Goal: Task Accomplishment & Management: Use online tool/utility

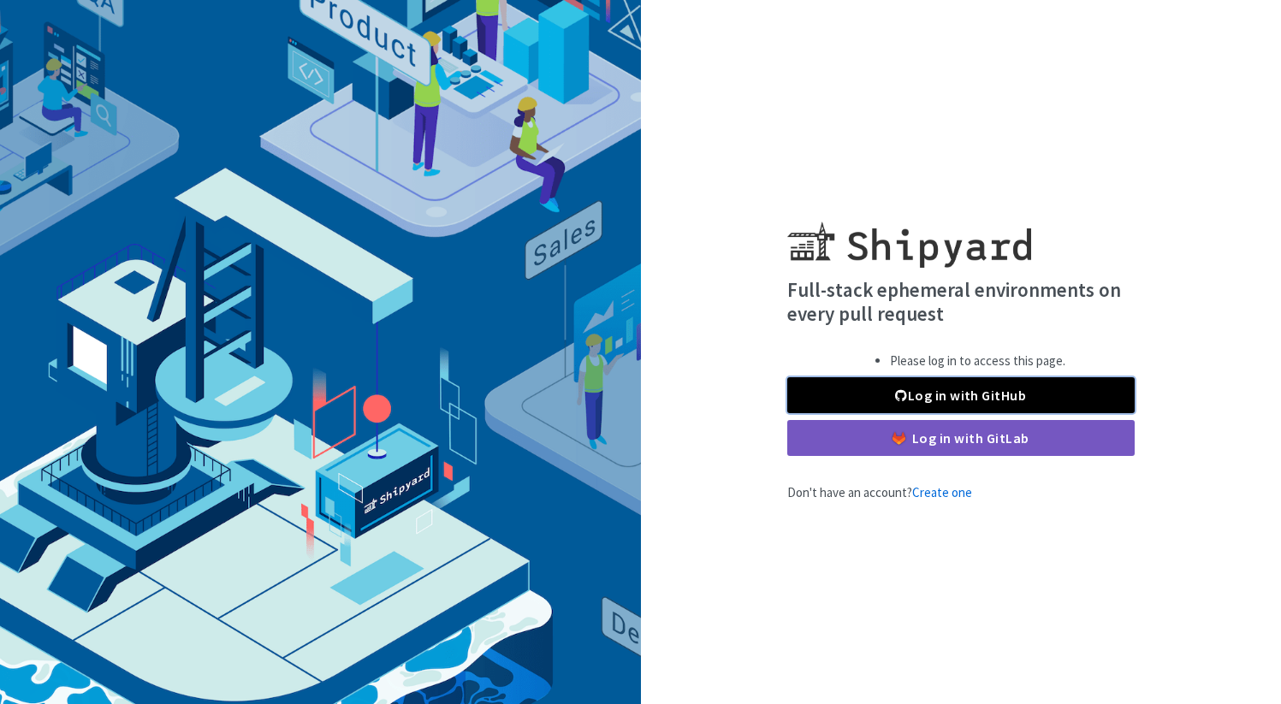
click at [964, 395] on link "Log in with GitHub" at bounding box center [962, 395] width 348 height 36
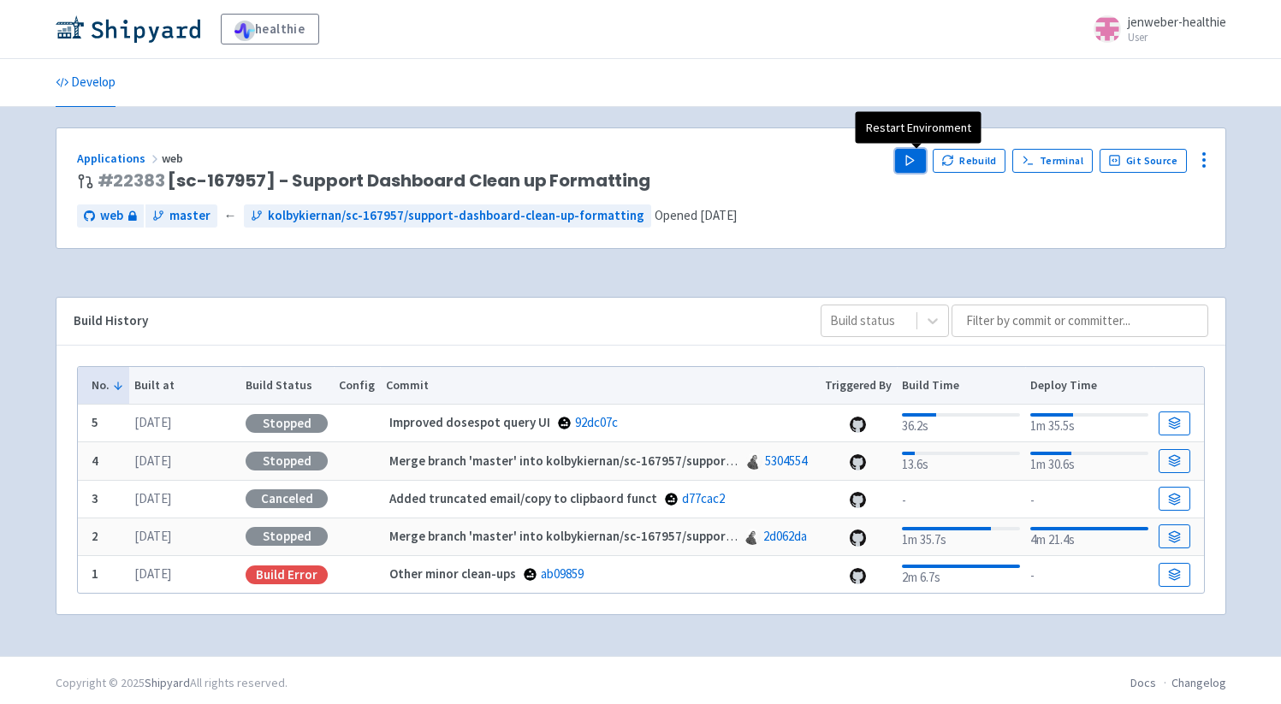
click at [912, 158] on polygon "button" at bounding box center [910, 160] width 8 height 9
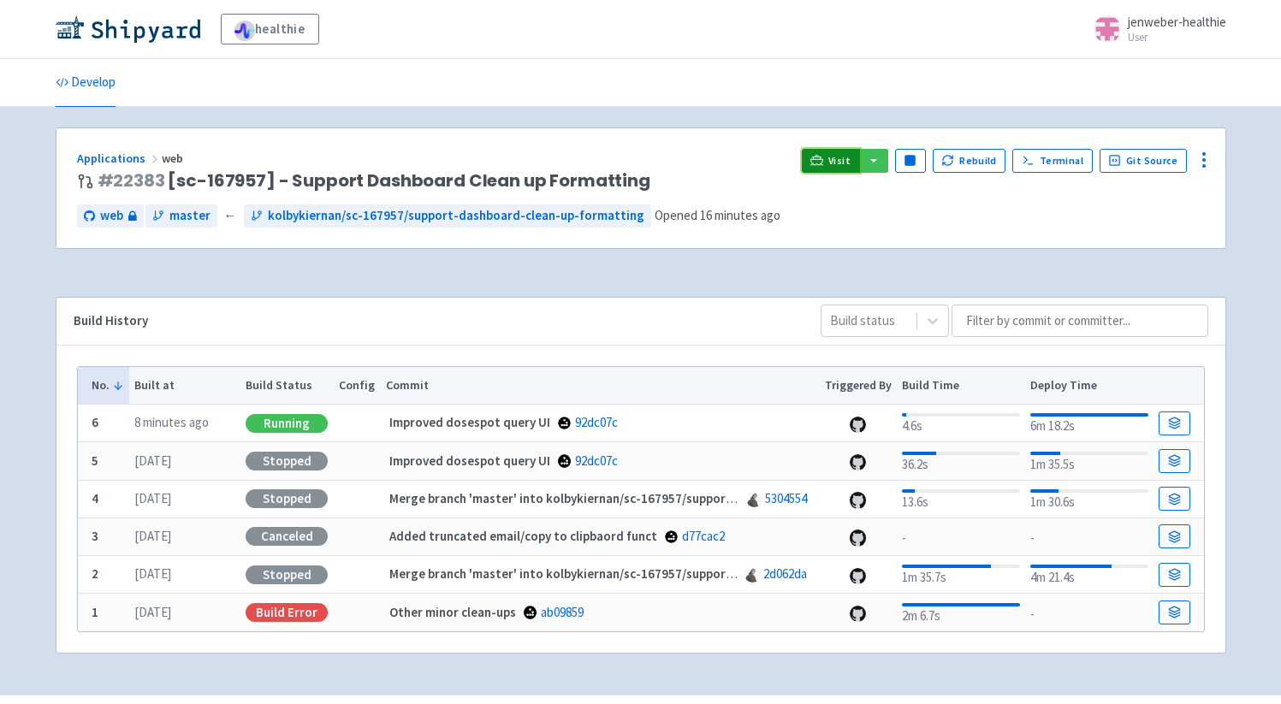
click at [839, 157] on span "Visit" at bounding box center [840, 161] width 22 height 14
